Goal: Information Seeking & Learning: Find specific page/section

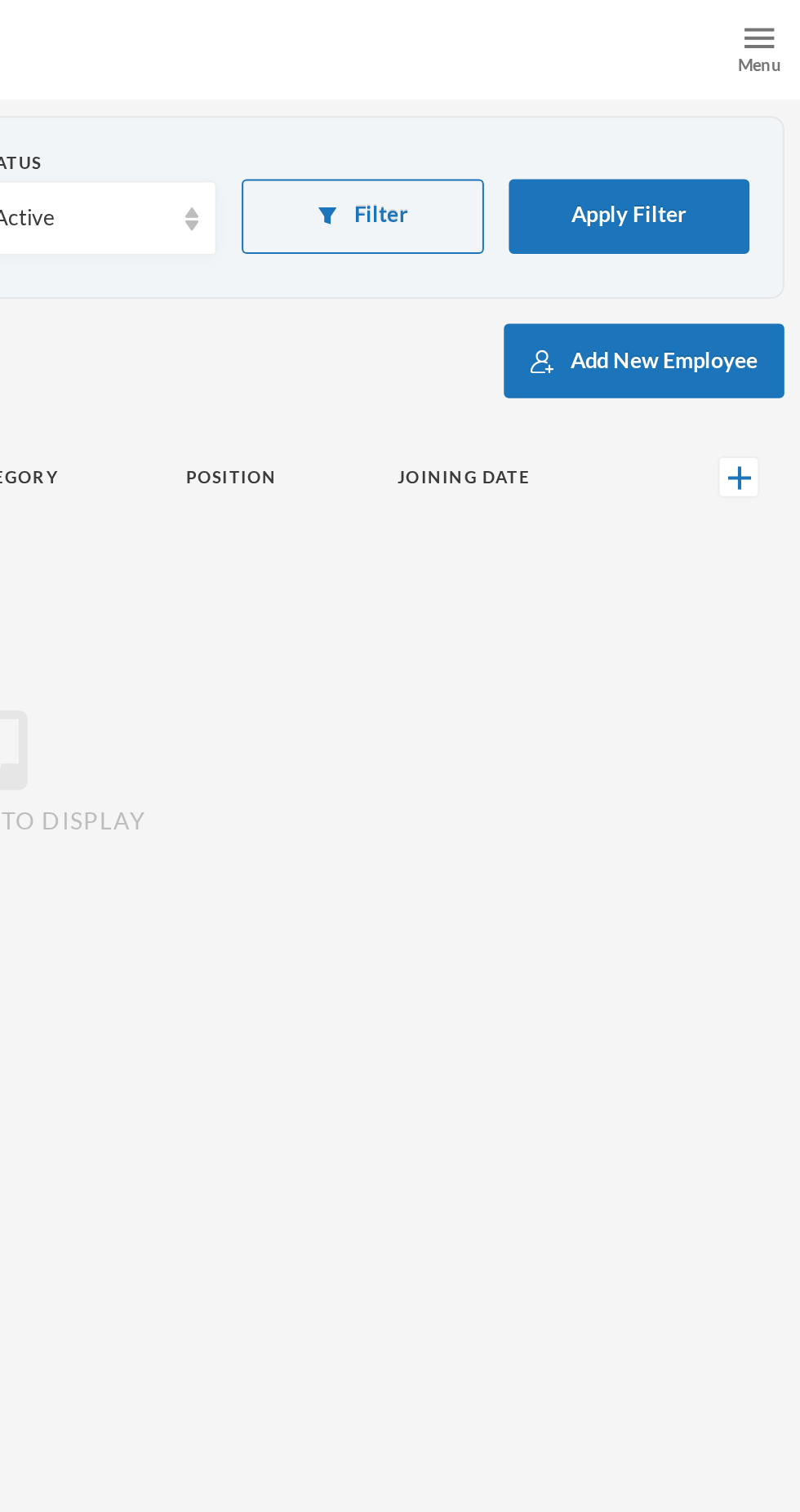
click at [766, 19] on div "Menu" at bounding box center [779, 24] width 41 height 49
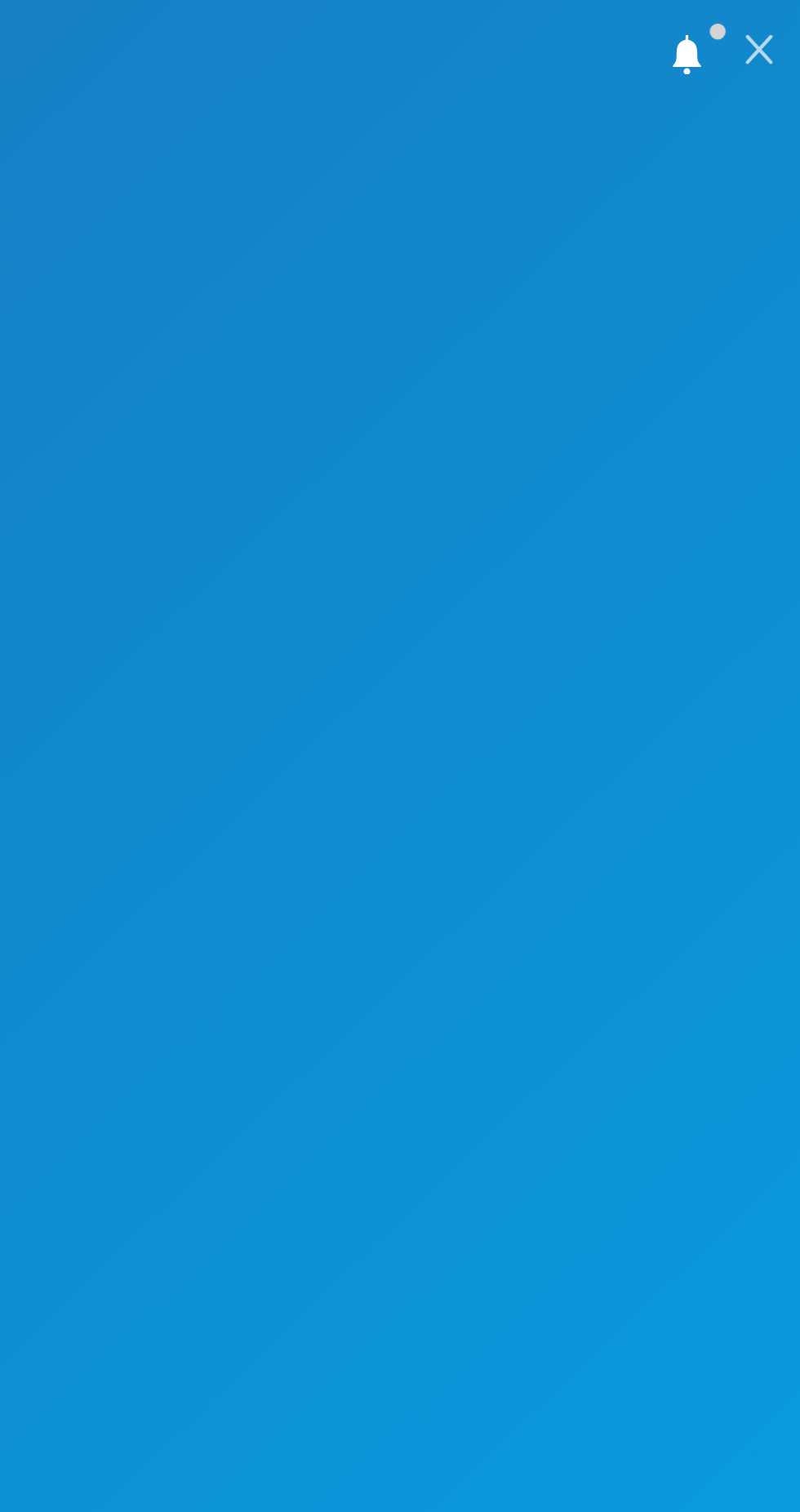
click at [779, 21] on img at bounding box center [779, 24] width 15 height 15
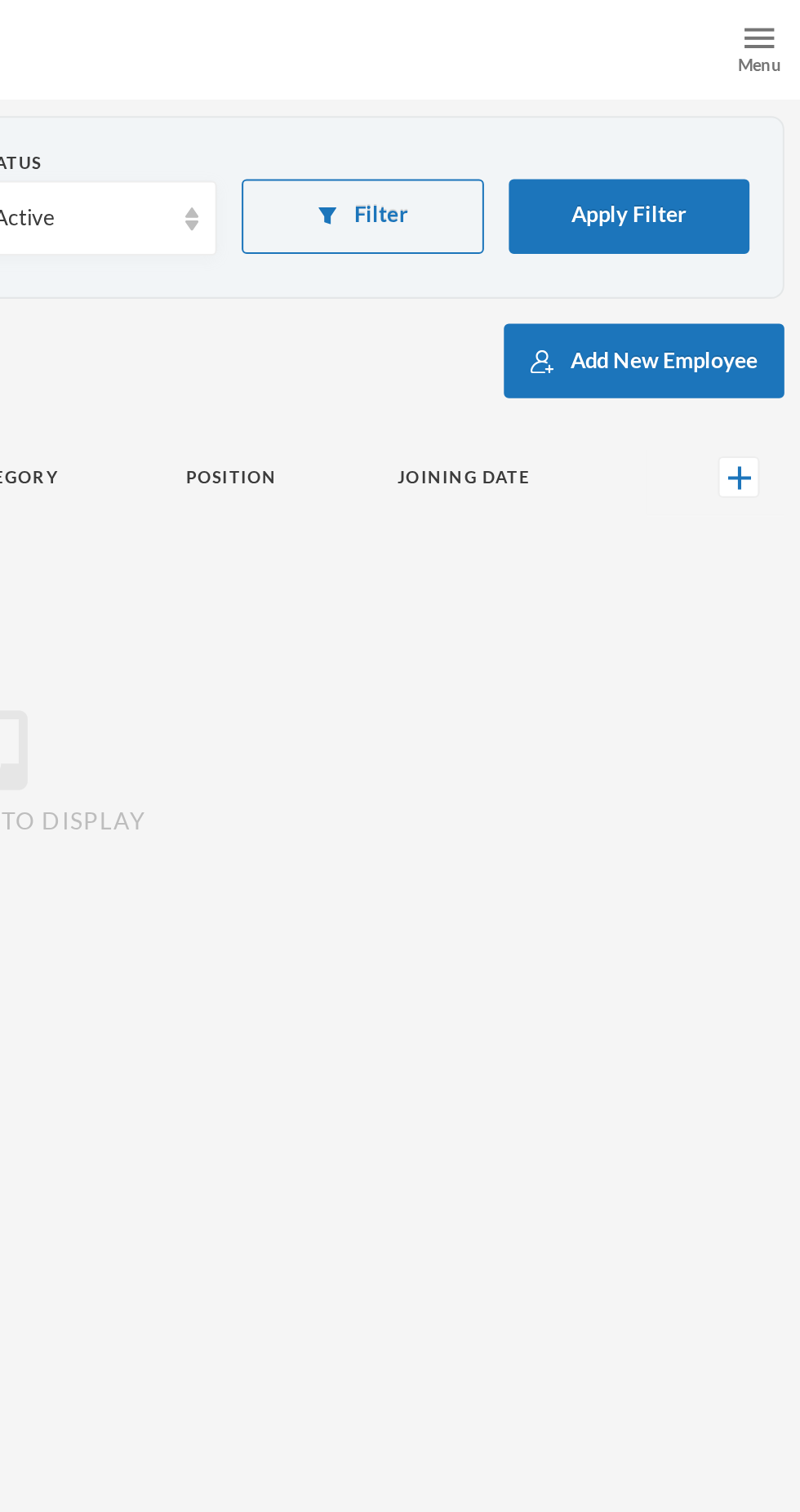
click at [785, 28] on div "Menu" at bounding box center [779, 32] width 21 height 12
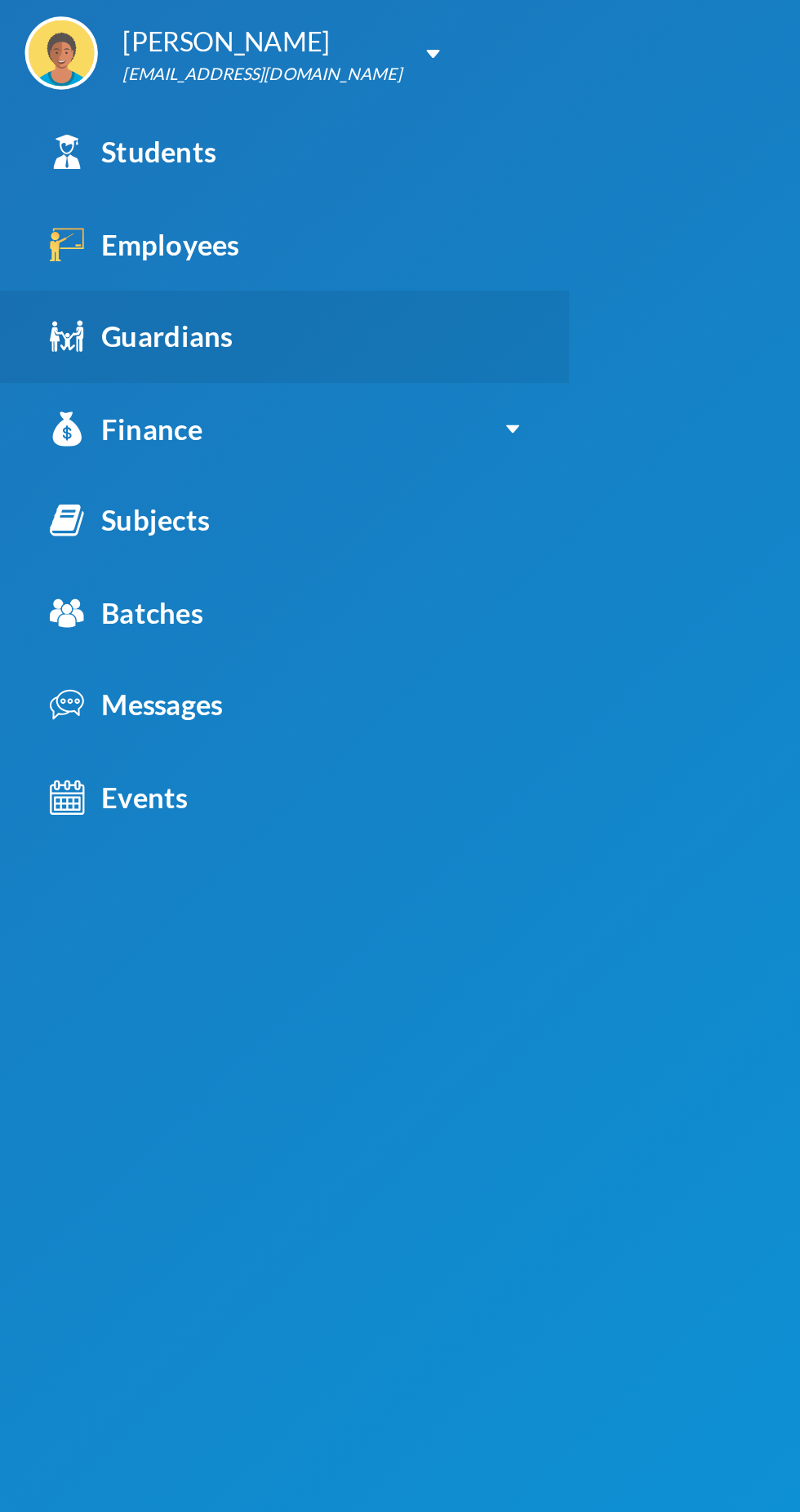
click at [98, 168] on div "Guardians" at bounding box center [69, 165] width 90 height 21
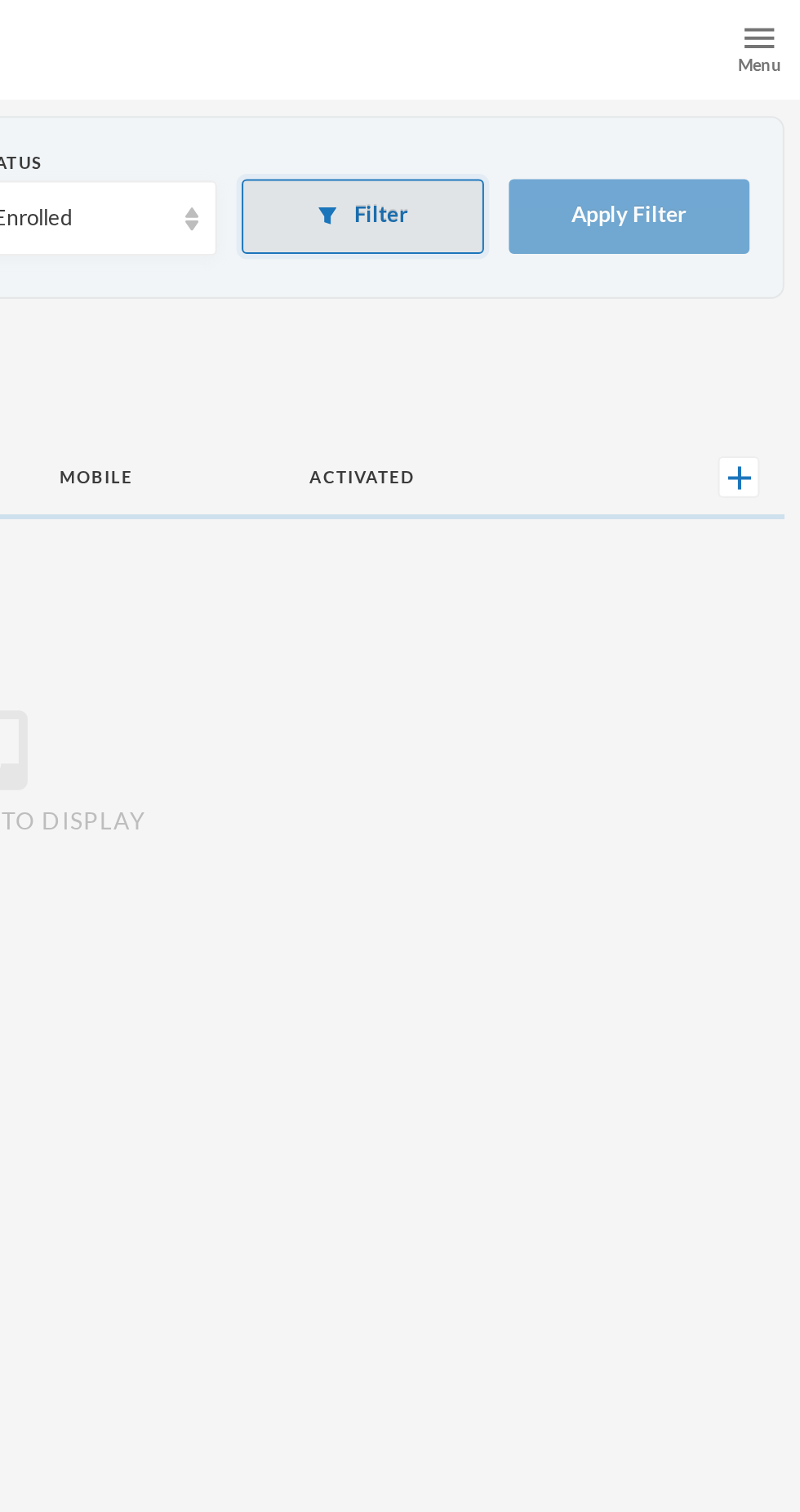
click at [572, 117] on button "Filter" at bounding box center [584, 106] width 119 height 37
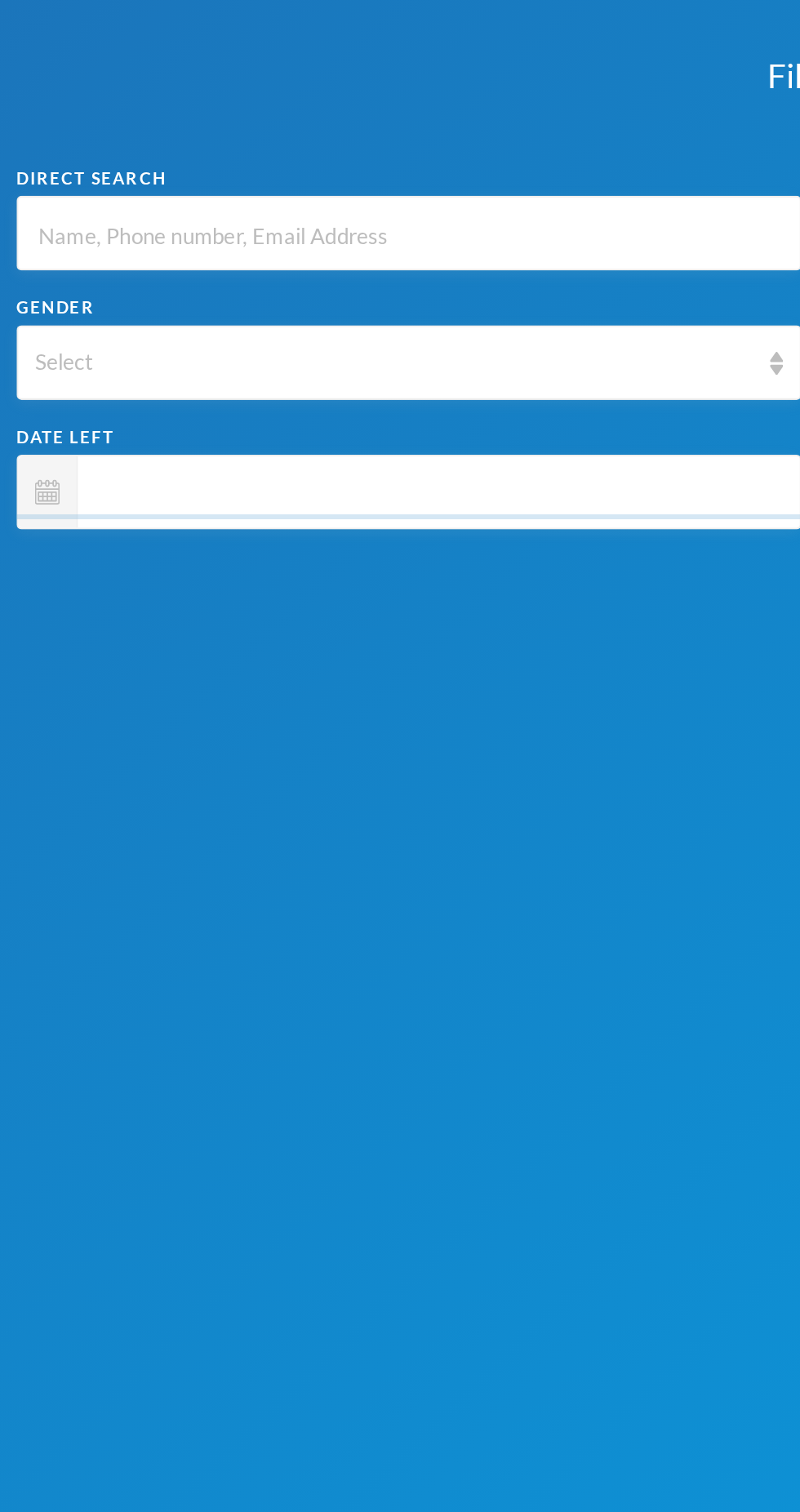
click at [127, 129] on input "text" at bounding box center [201, 115] width 368 height 37
type input "S"
type input "Si"
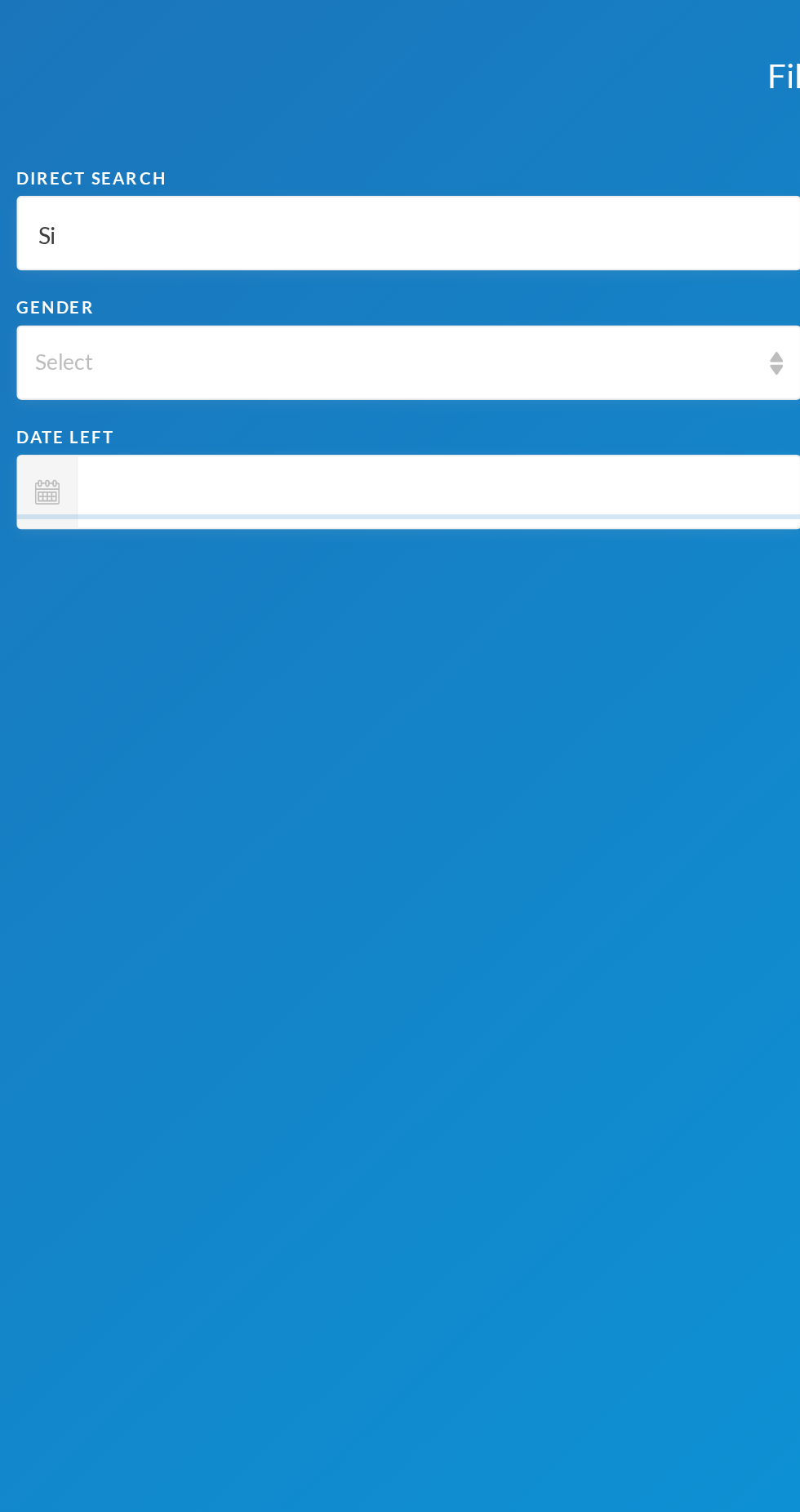
type input "Sin"
type input "Sina"
type input "Sin"
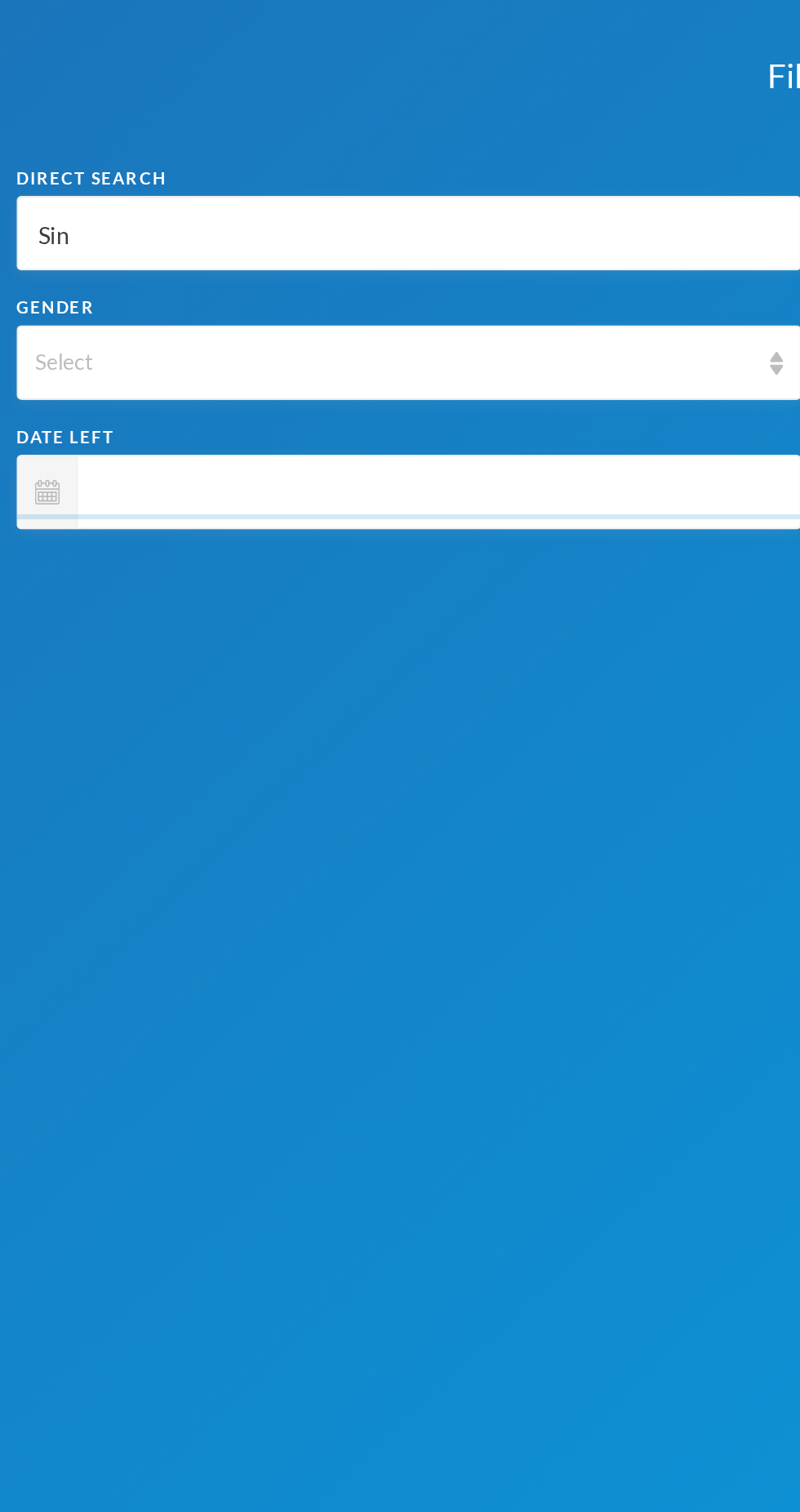
type input "Sin"
type input "Si"
type input "S"
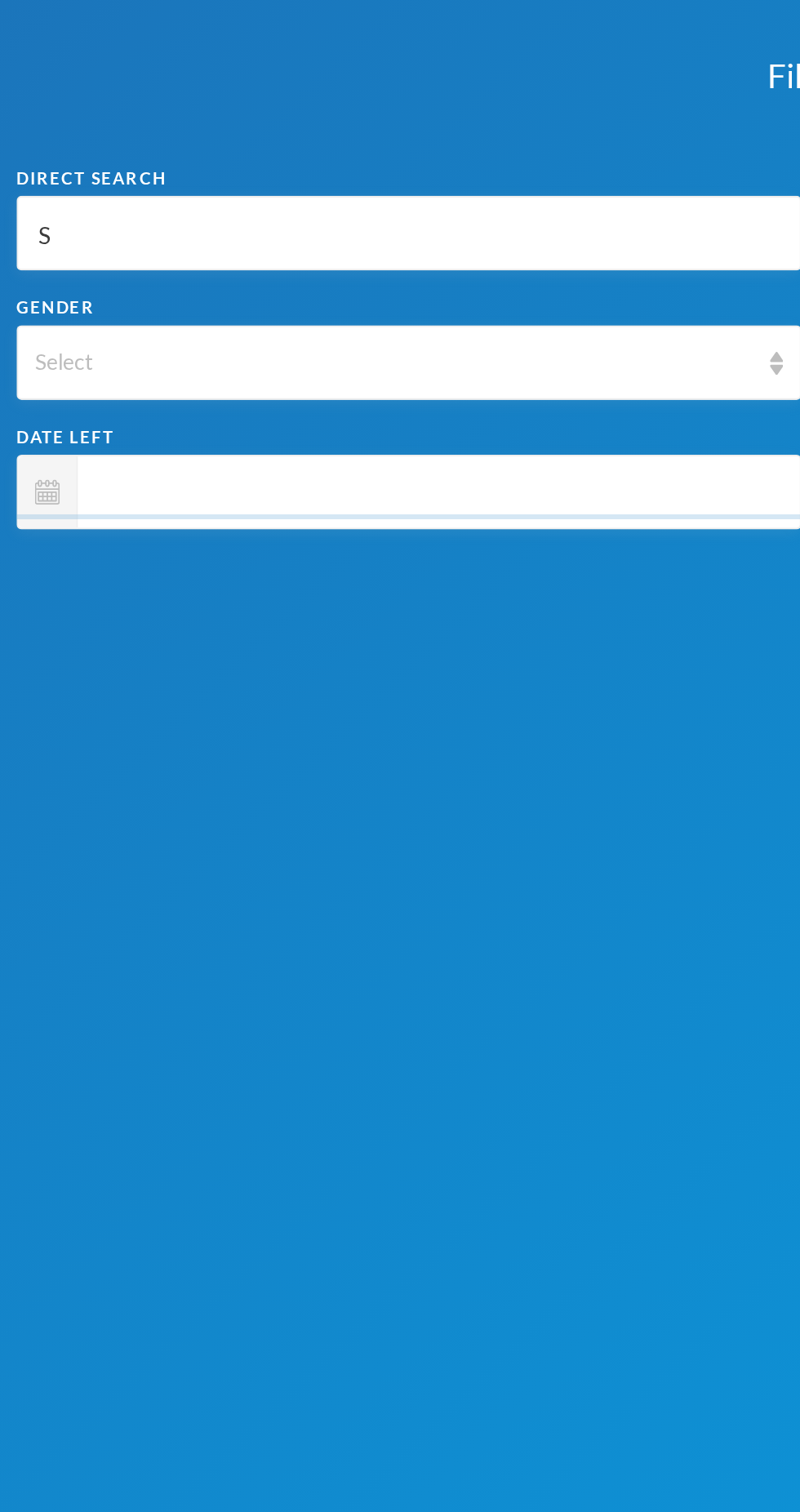
checkbox input "false"
type input "A"
type input "Ai"
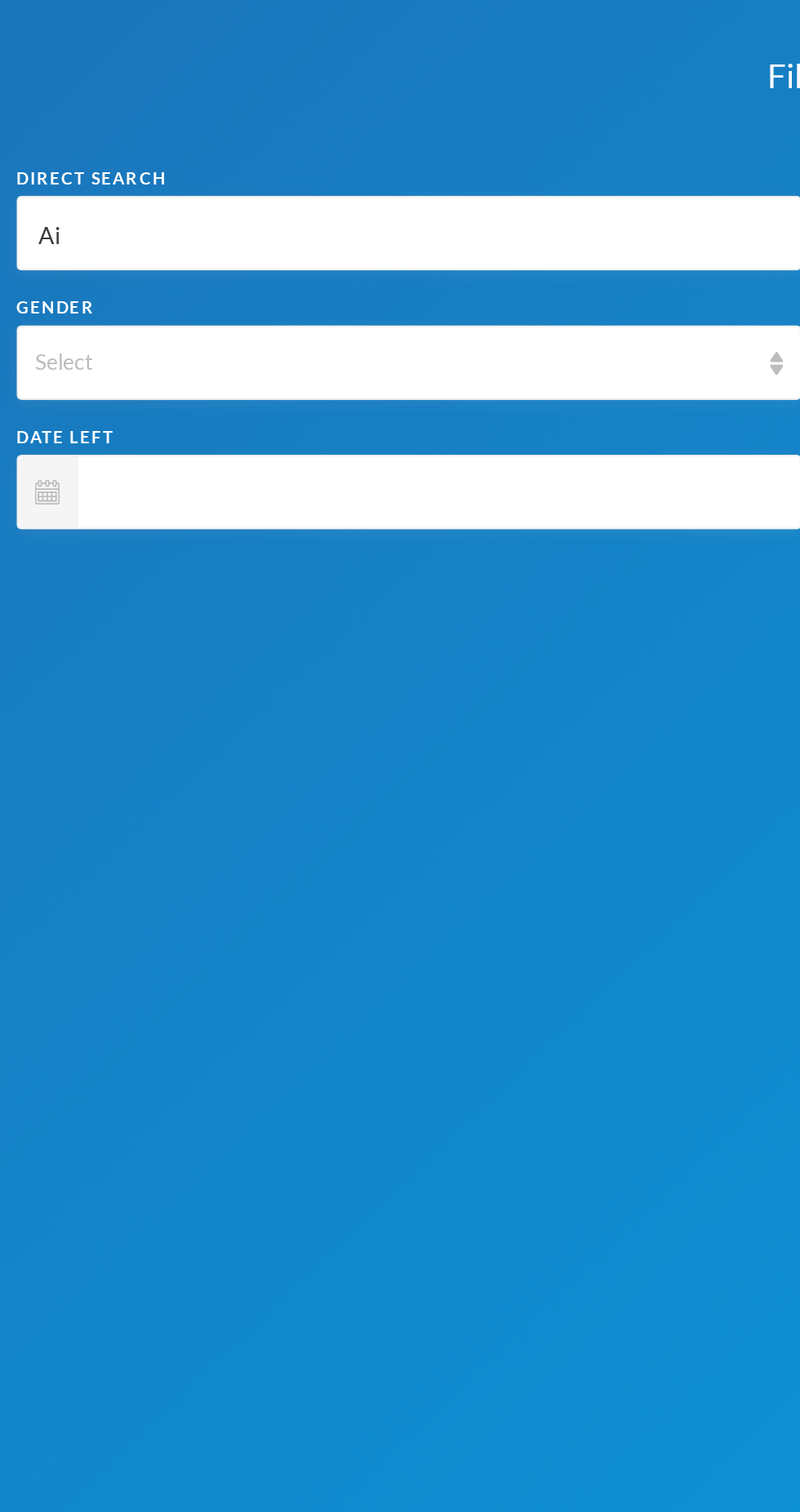
type input "Ain"
type input "Aina"
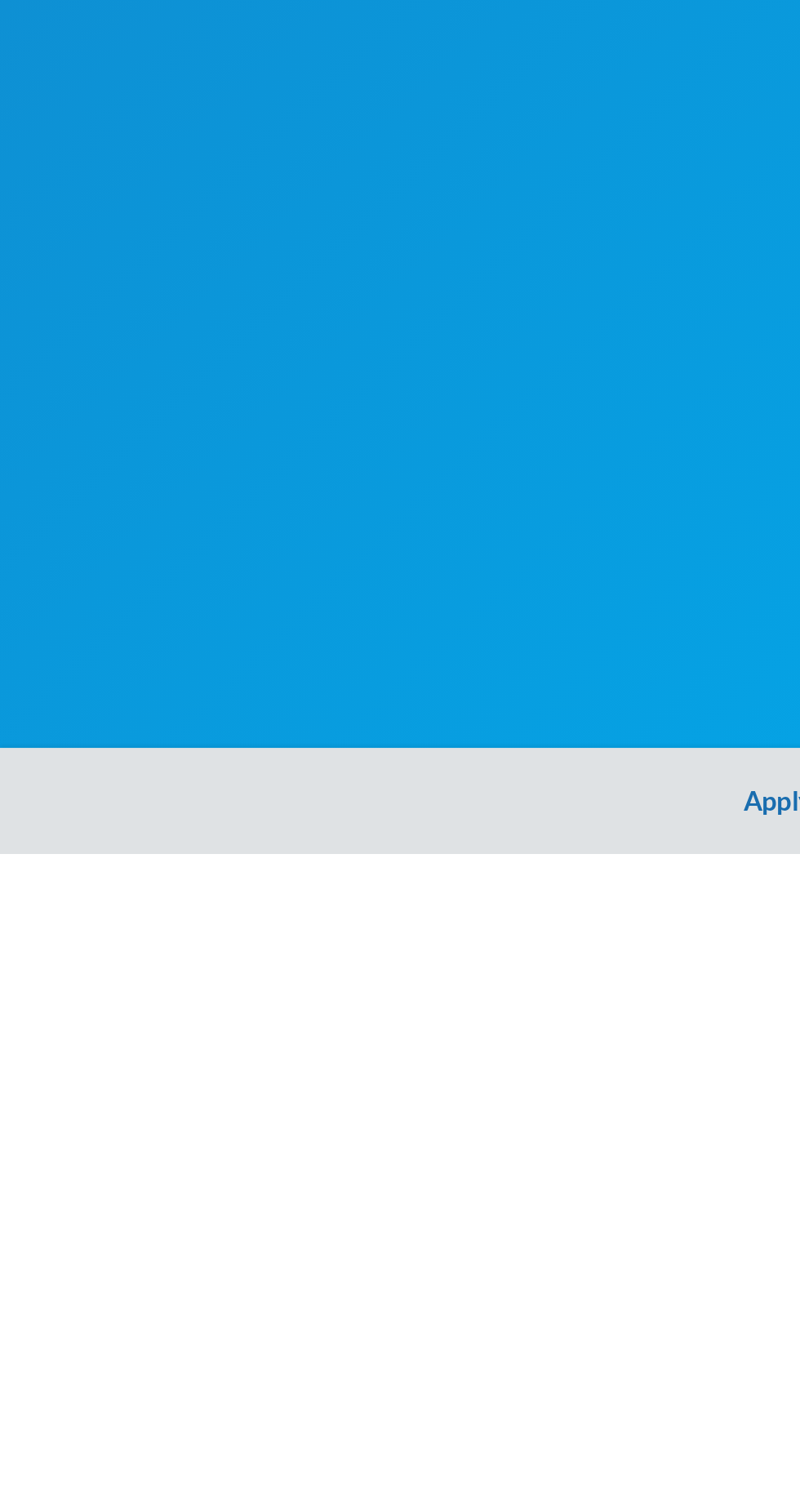
type input "Aina"
click at [382, 1477] on button "Apply Filter" at bounding box center [400, 1485] width 800 height 52
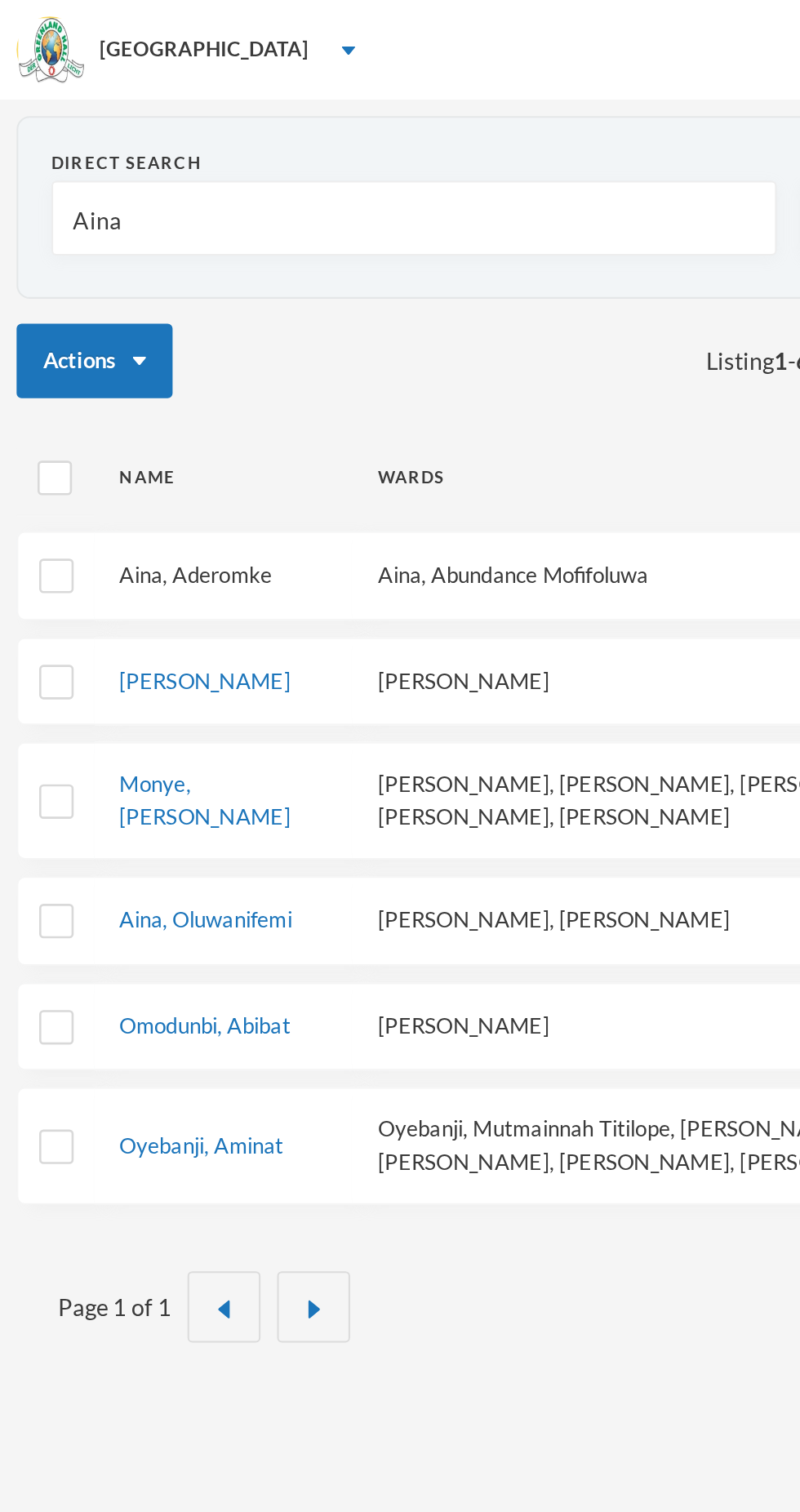
click at [97, 281] on link "Aina, Aderomke" at bounding box center [97, 282] width 75 height 13
